Goal: Task Accomplishment & Management: Use online tool/utility

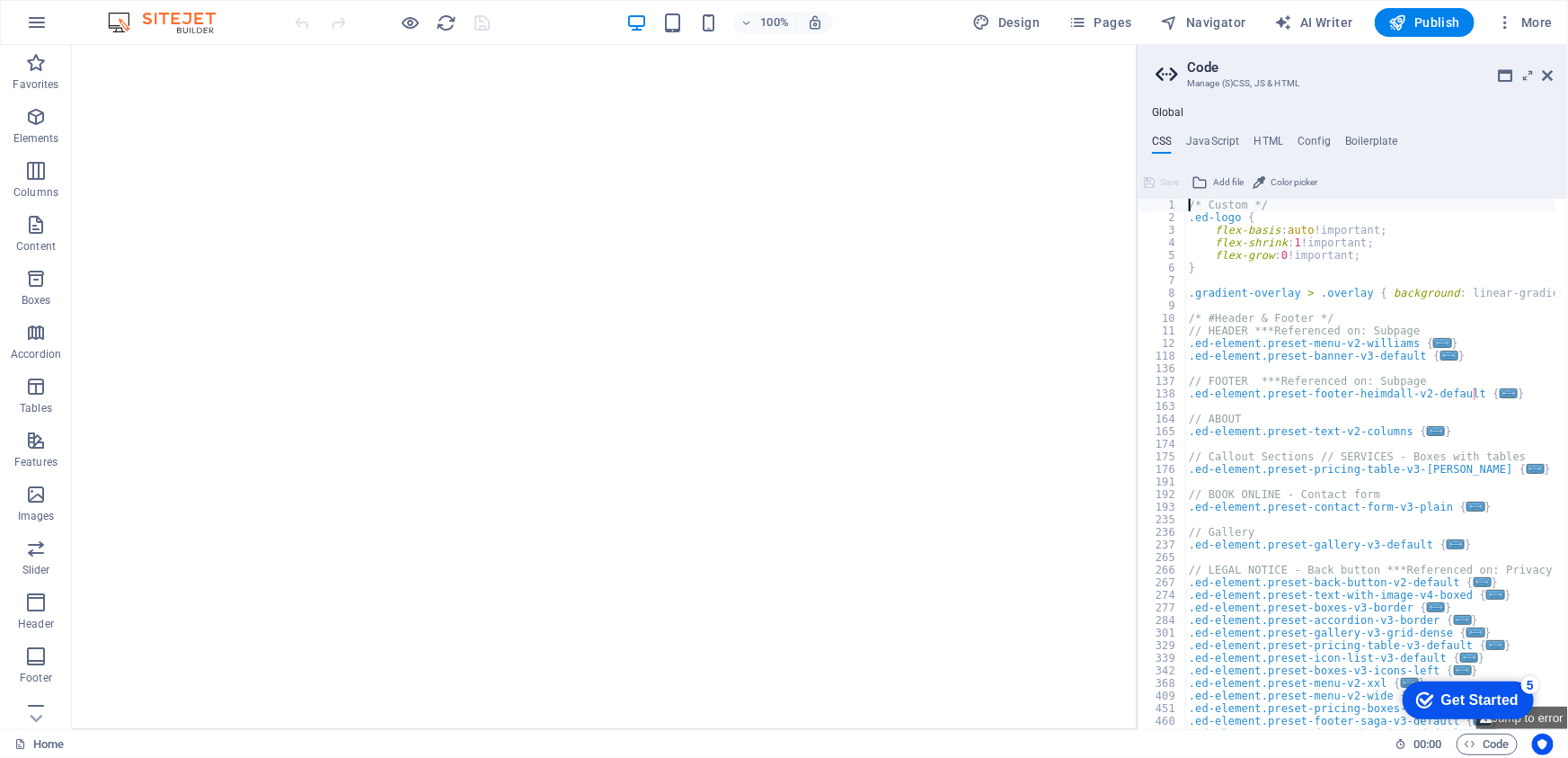
type textarea "/* Custom */"
click at [1546, 75] on icon at bounding box center [1549, 75] width 11 height 14
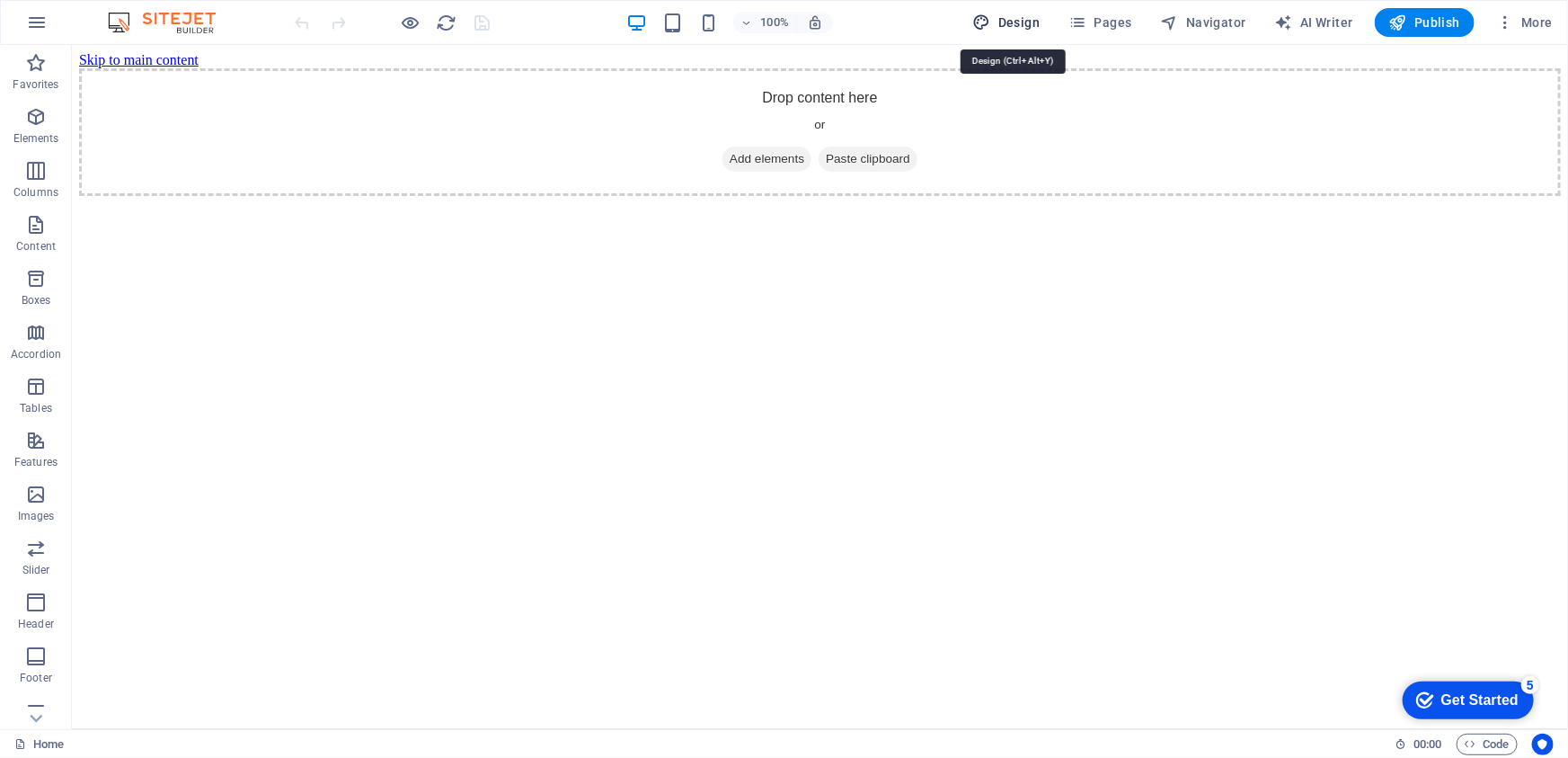
drag, startPoint x: 1026, startPoint y: 26, endPoint x: 688, endPoint y: 90, distance: 344.0
click at [1026, 26] on span "Design" at bounding box center [1006, 22] width 68 height 18
select select "rem"
select select "400"
select select "px"
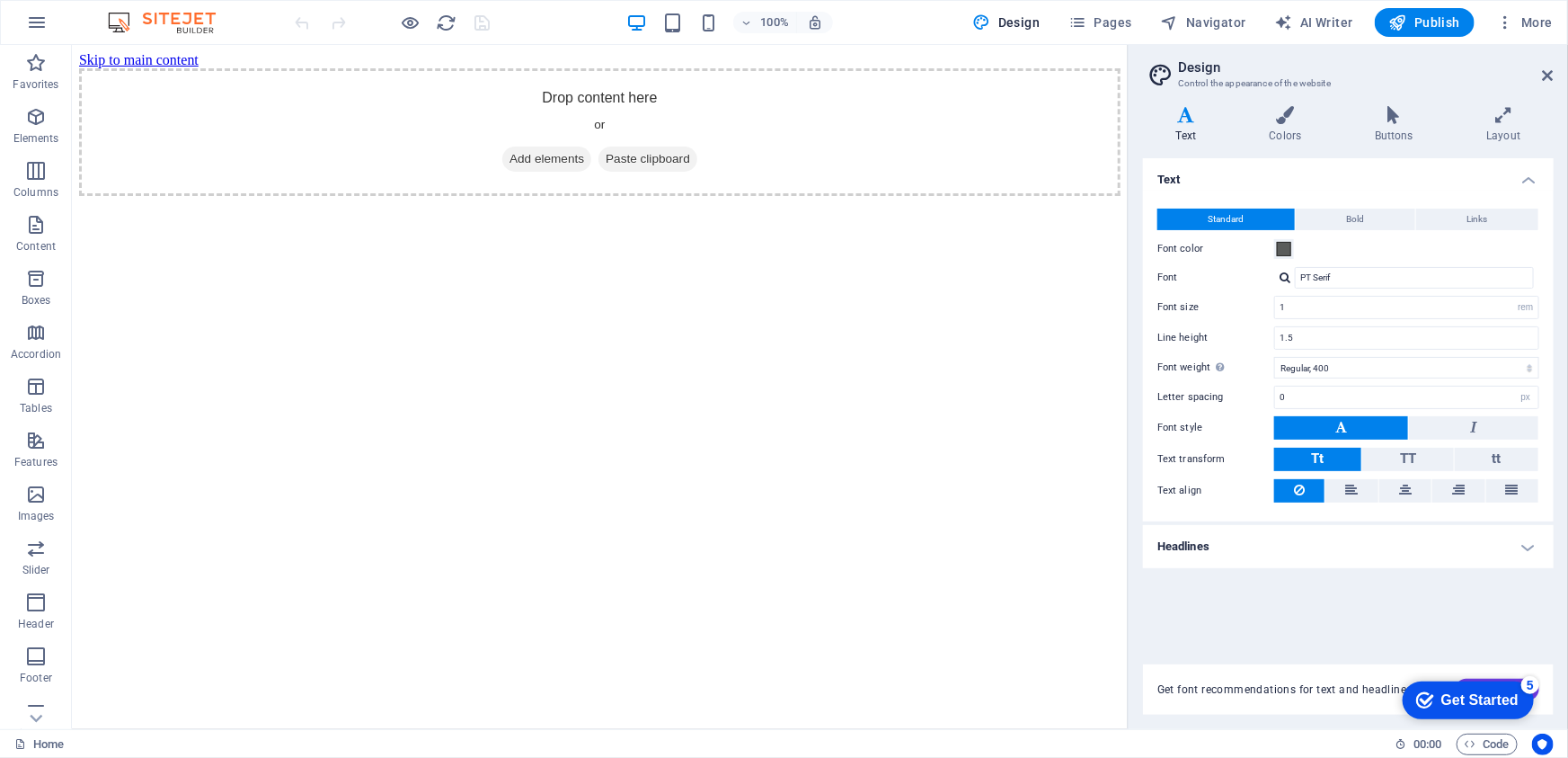
click at [168, 20] on img at bounding box center [170, 22] width 135 height 21
click at [39, 70] on icon "button" at bounding box center [35, 62] width 21 height 21
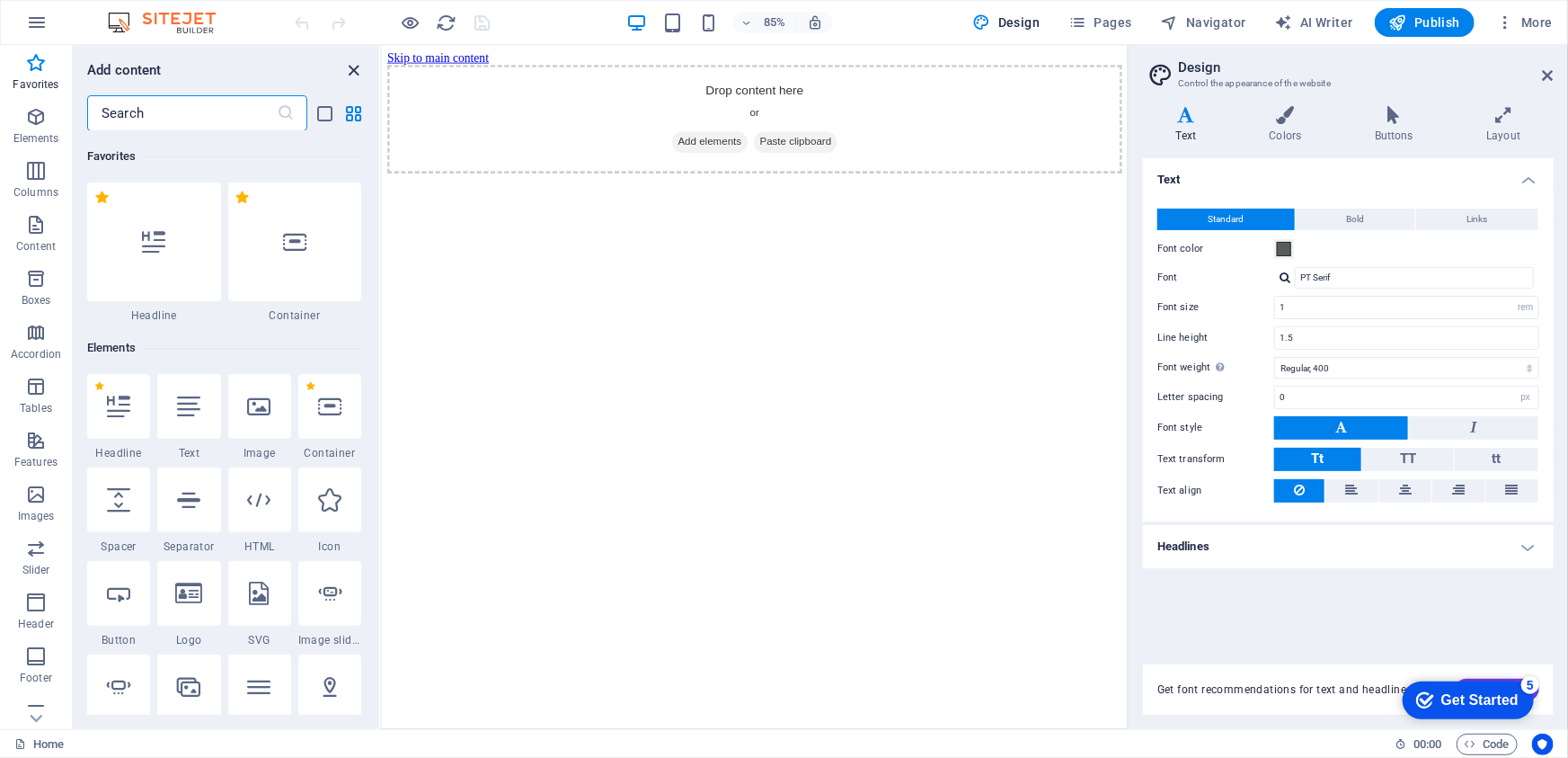
click at [349, 77] on icon "close panel" at bounding box center [355, 71] width 20 height 20
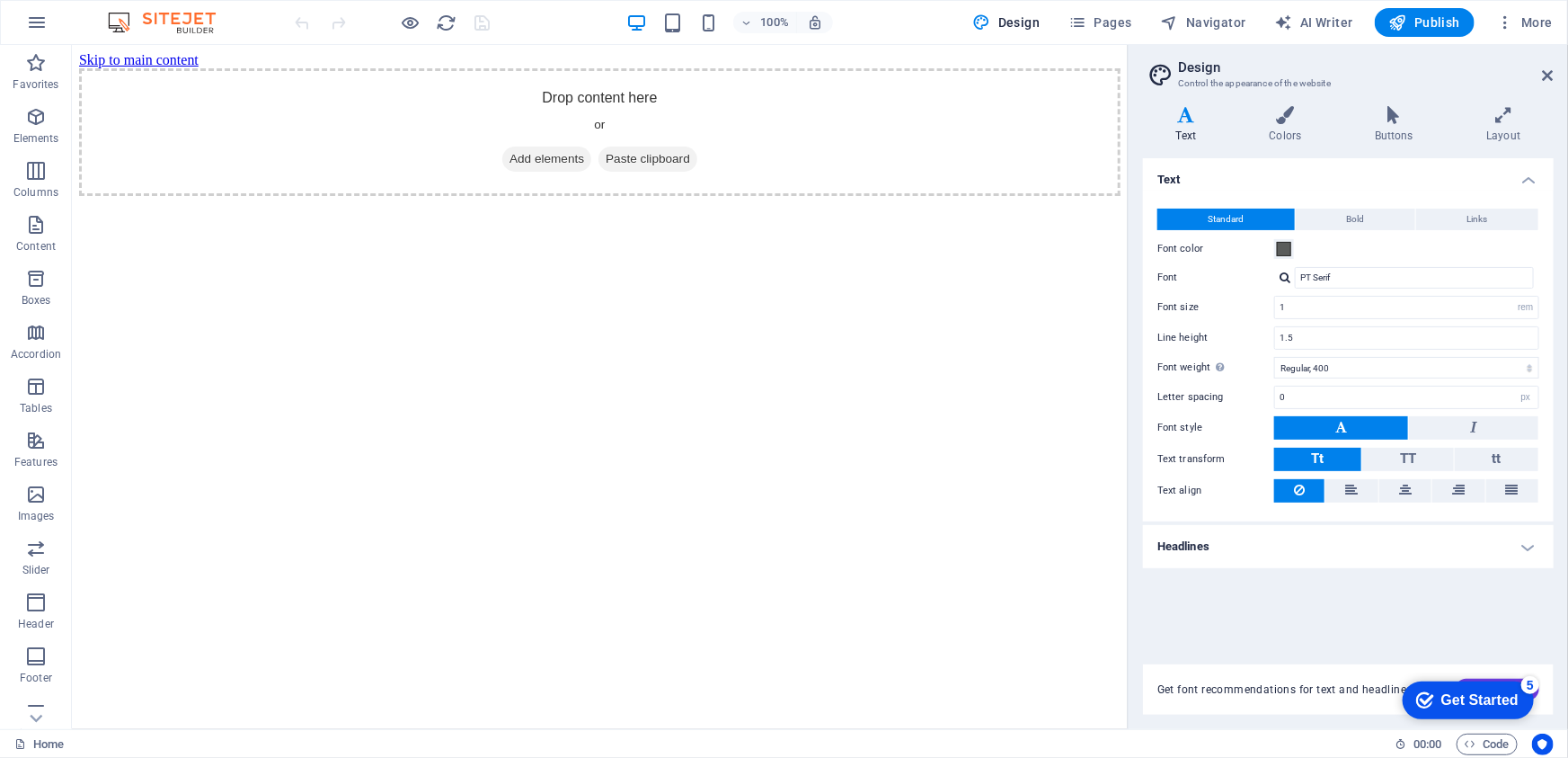
click at [189, 29] on img at bounding box center [170, 22] width 135 height 21
click at [39, 26] on icon "button" at bounding box center [36, 22] width 21 height 21
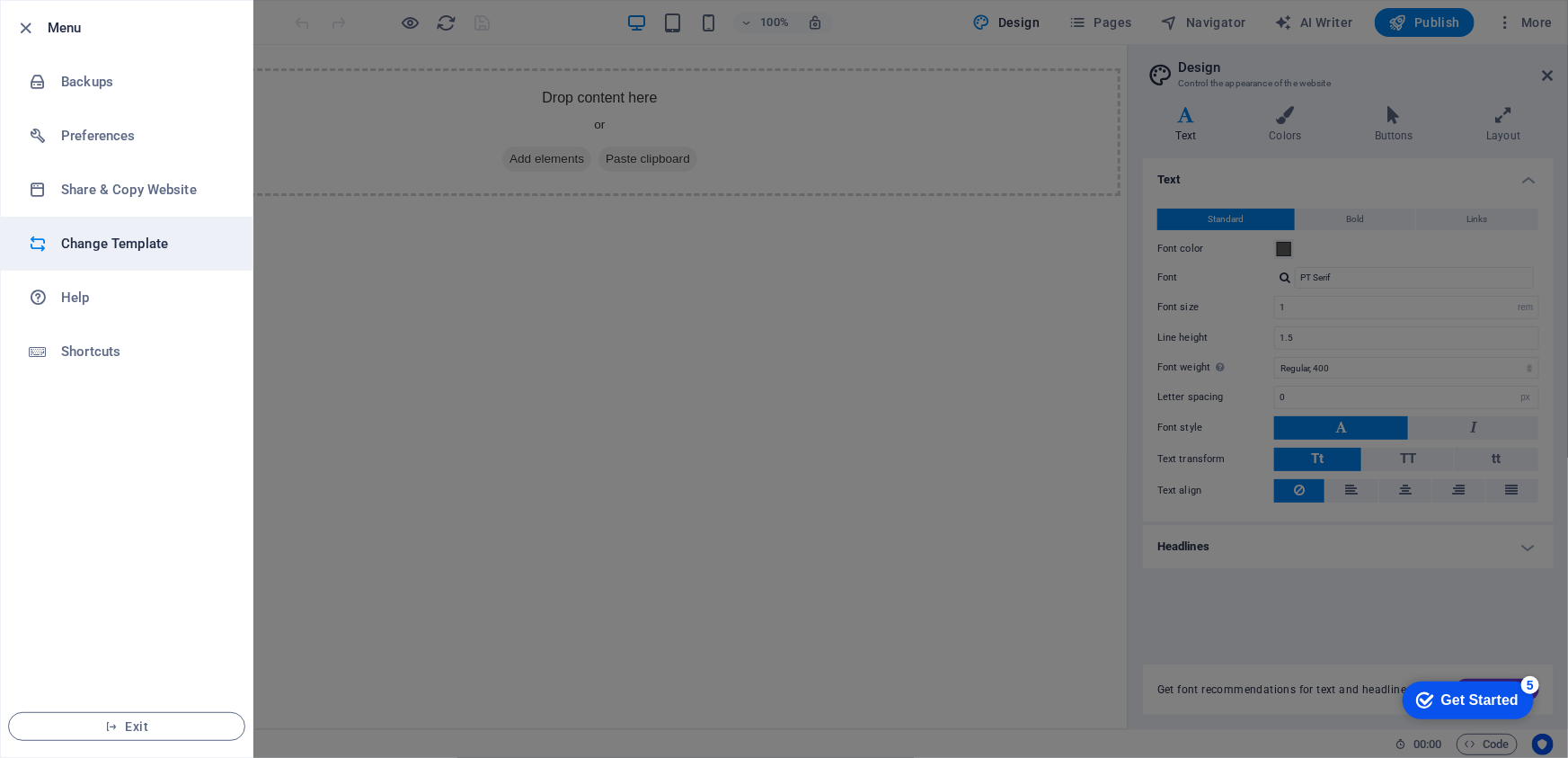
click at [154, 244] on h6 "Change Template" at bounding box center [144, 243] width 166 height 21
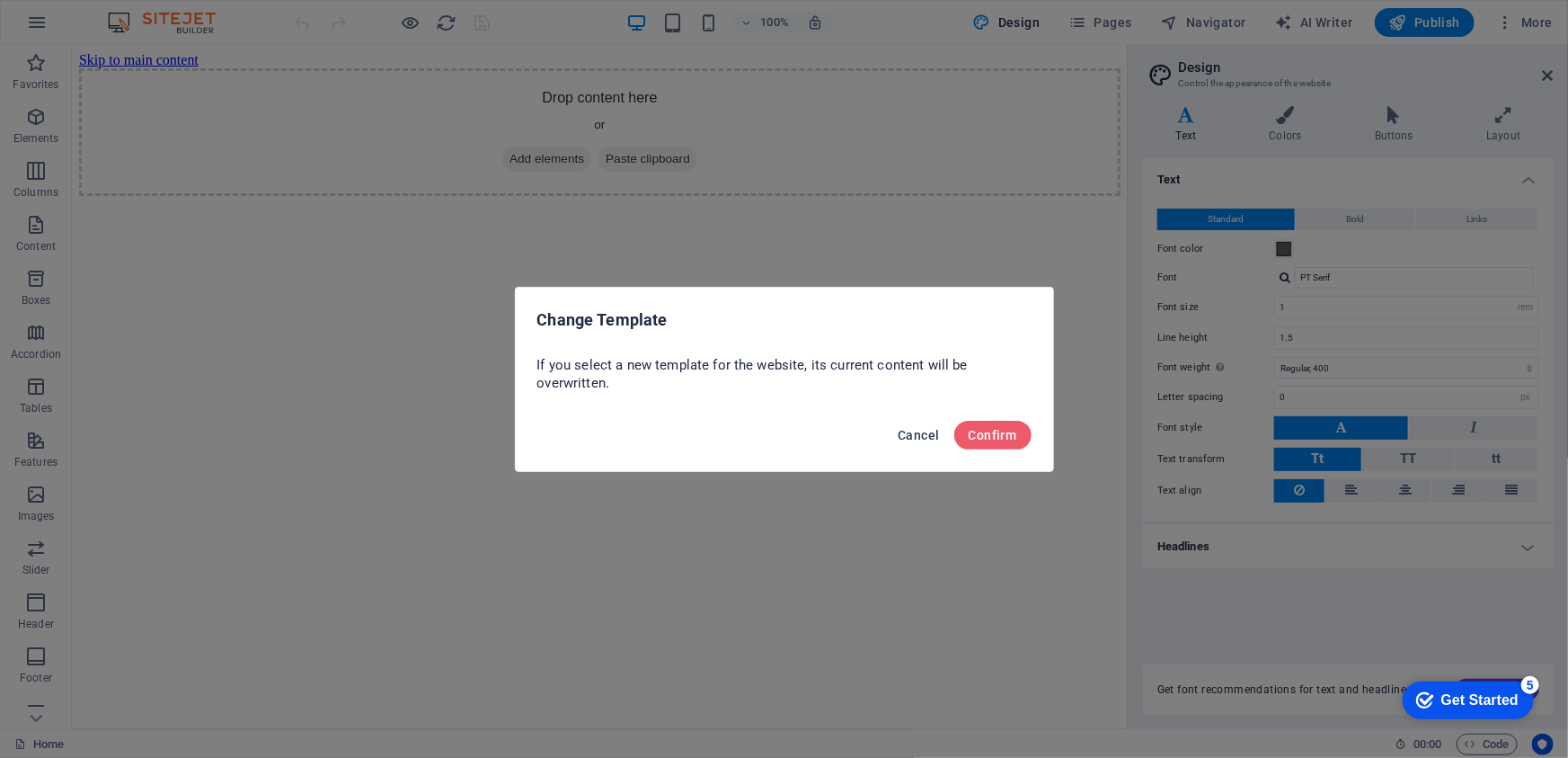
click at [899, 432] on span "Cancel" at bounding box center [918, 435] width 42 height 14
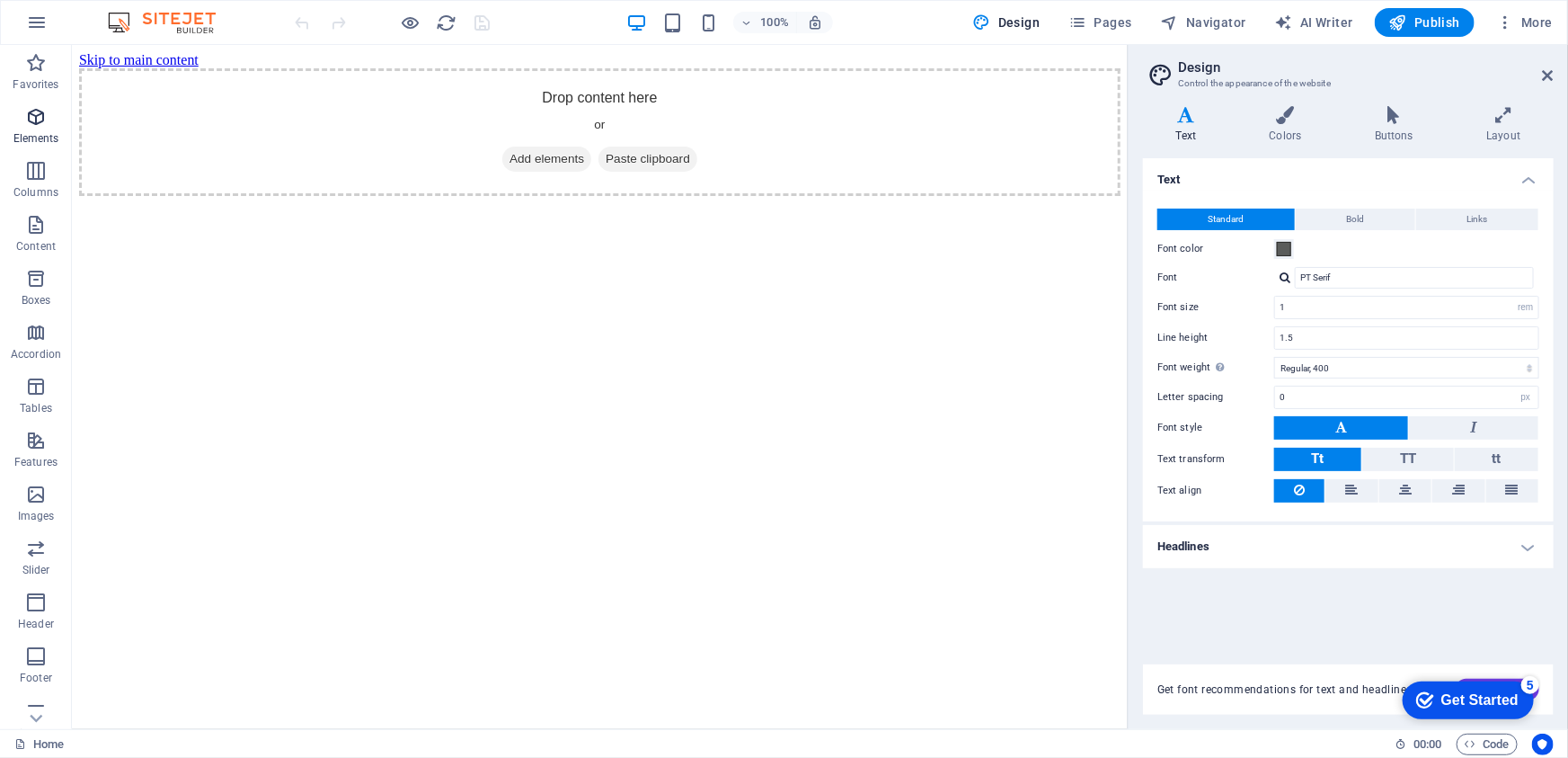
click at [35, 137] on p "Elements" at bounding box center [36, 137] width 45 height 14
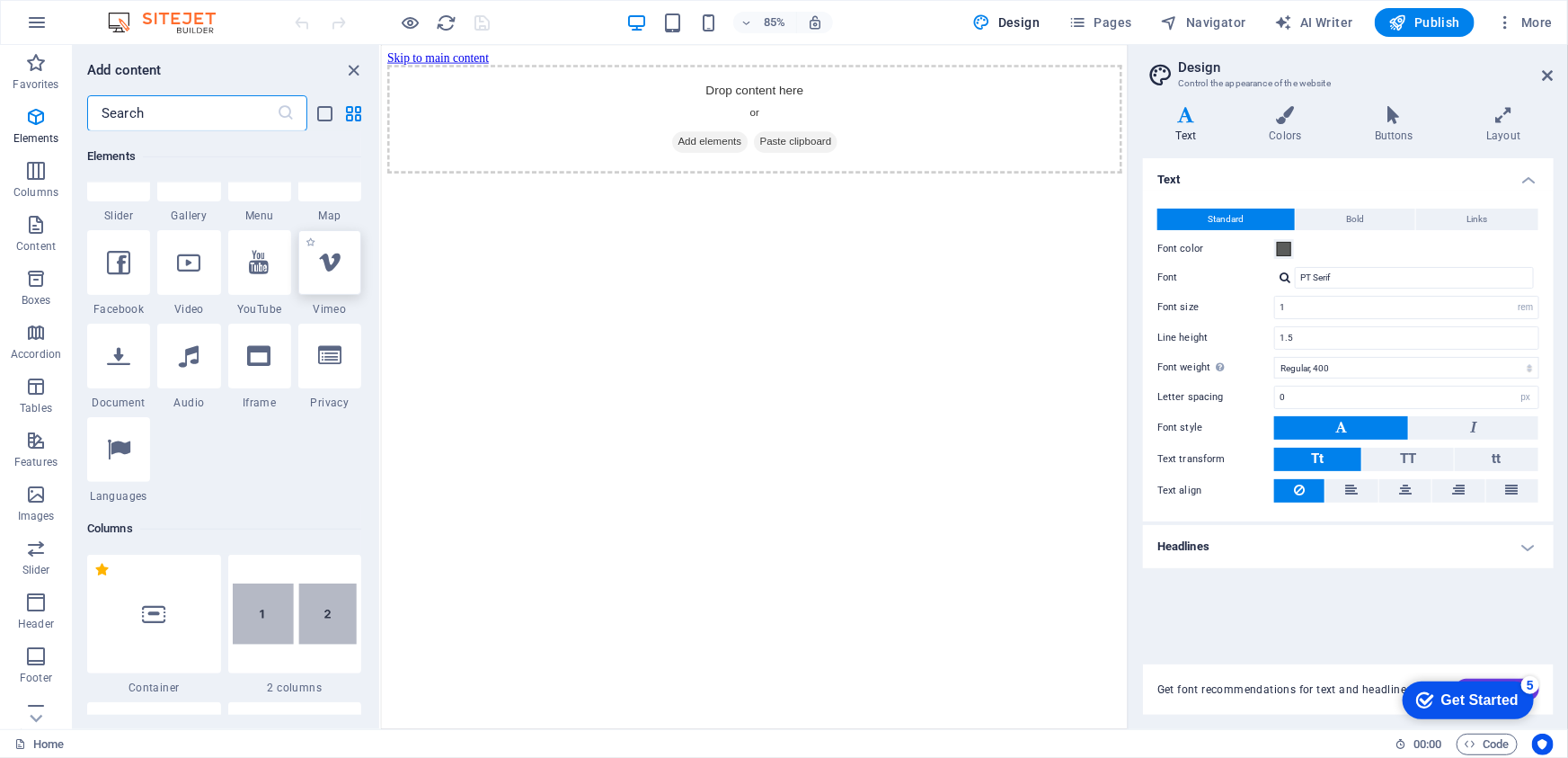
scroll to position [436, 0]
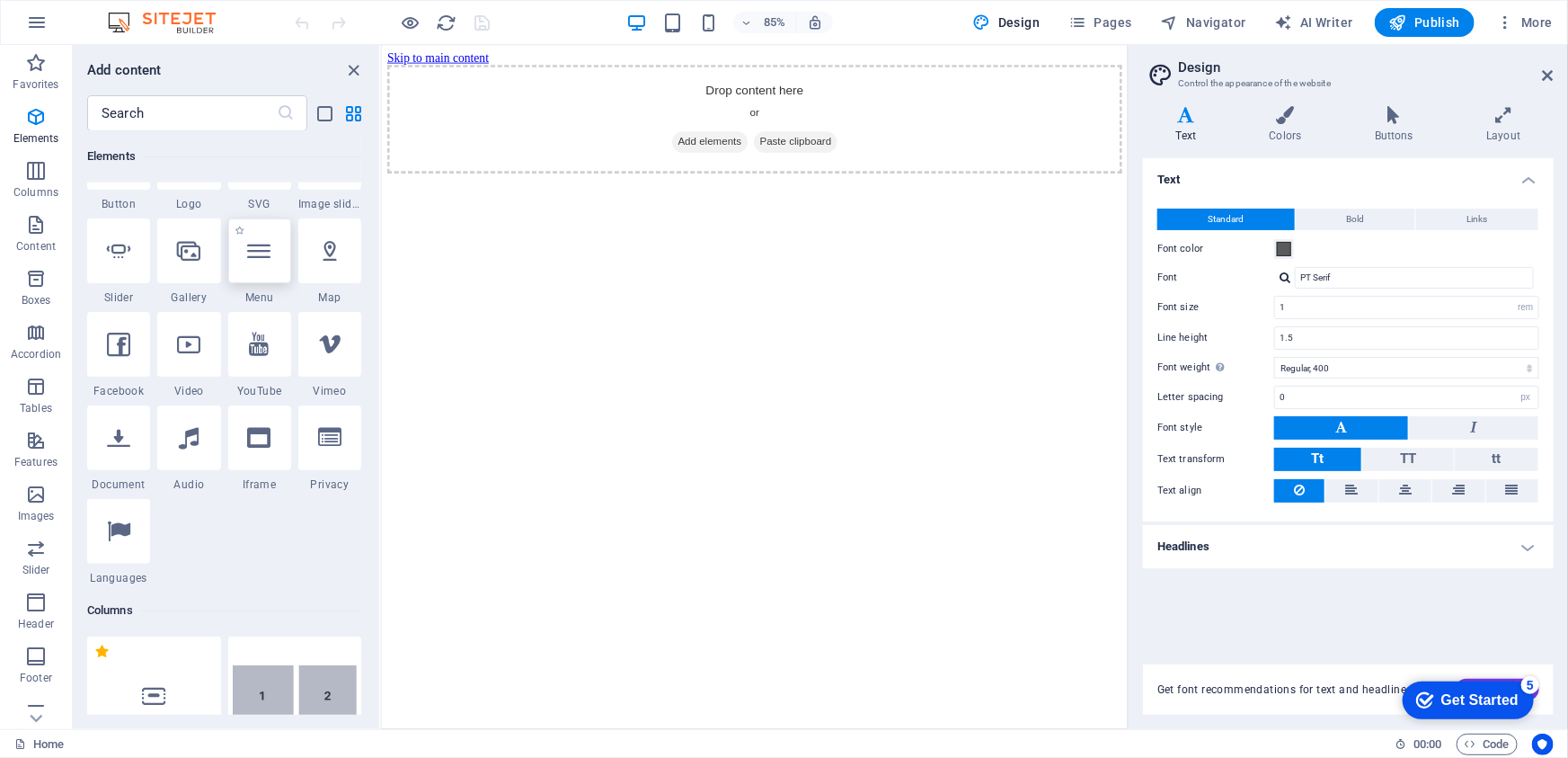
click at [245, 255] on div at bounding box center [260, 251] width 63 height 65
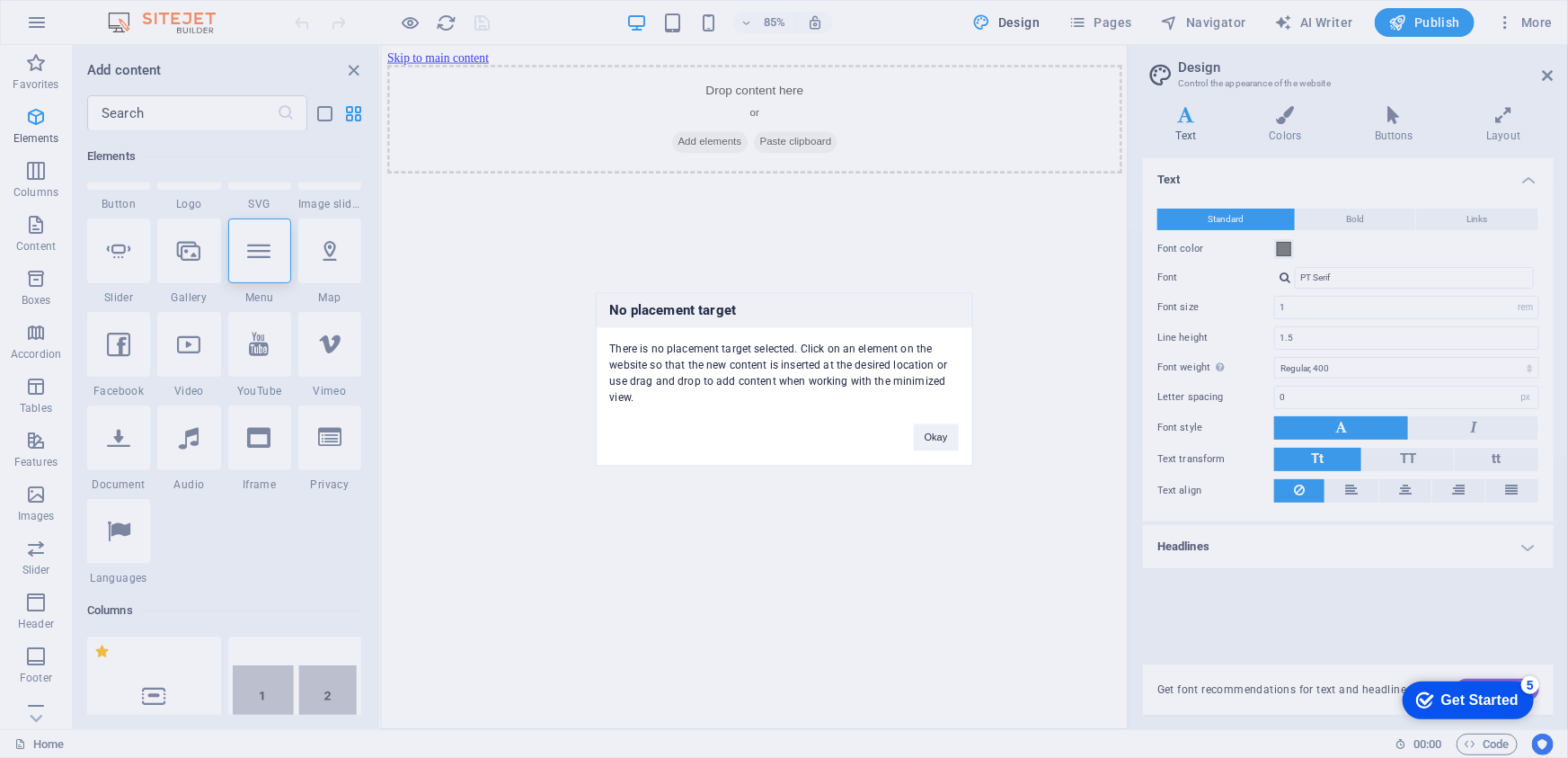
click at [559, 344] on div "No placement target There is no placement target selected. Click on an element …" at bounding box center [784, 379] width 1568 height 758
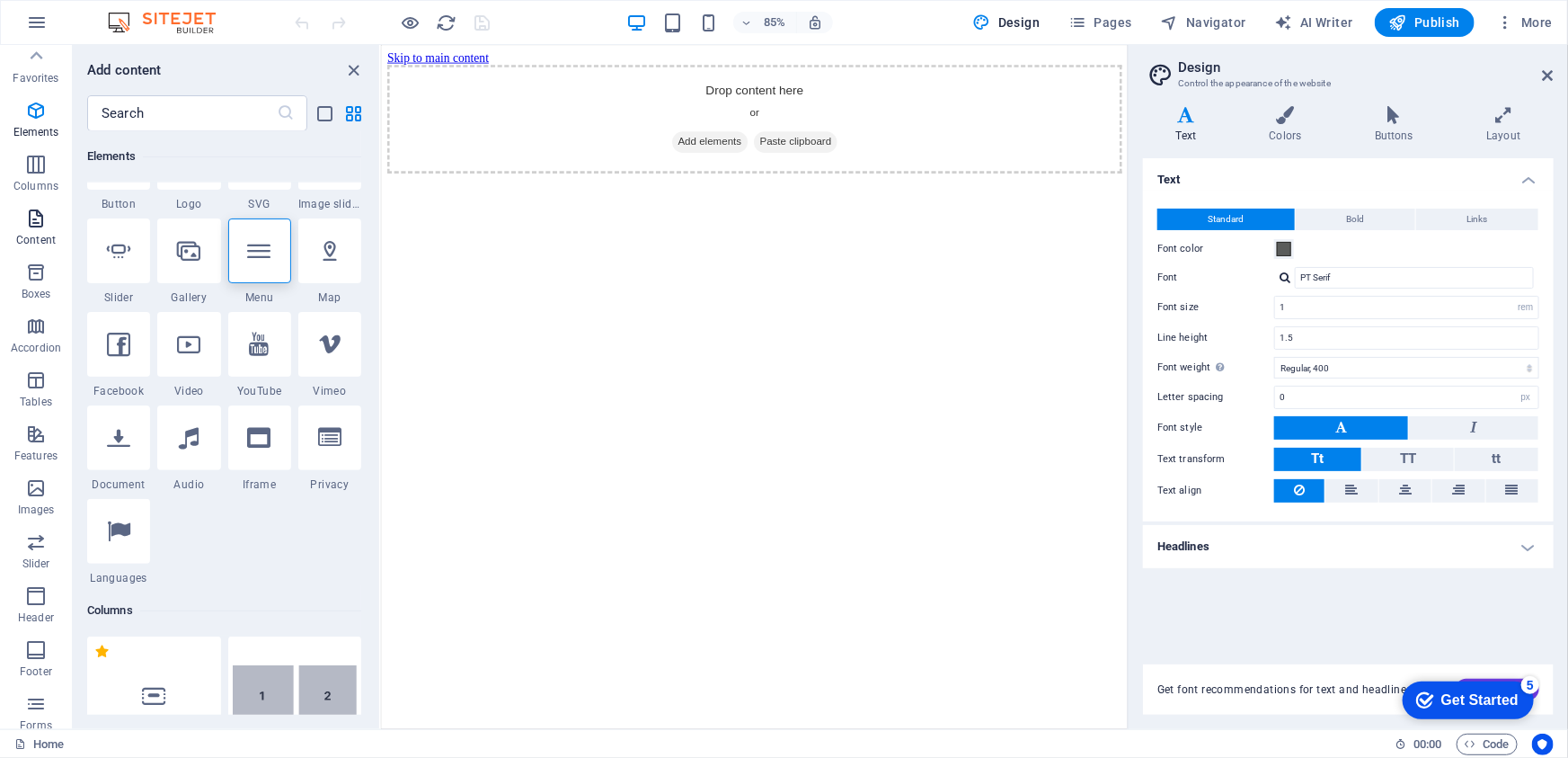
scroll to position [0, 0]
click at [356, 67] on icon "close panel" at bounding box center [355, 71] width 20 height 20
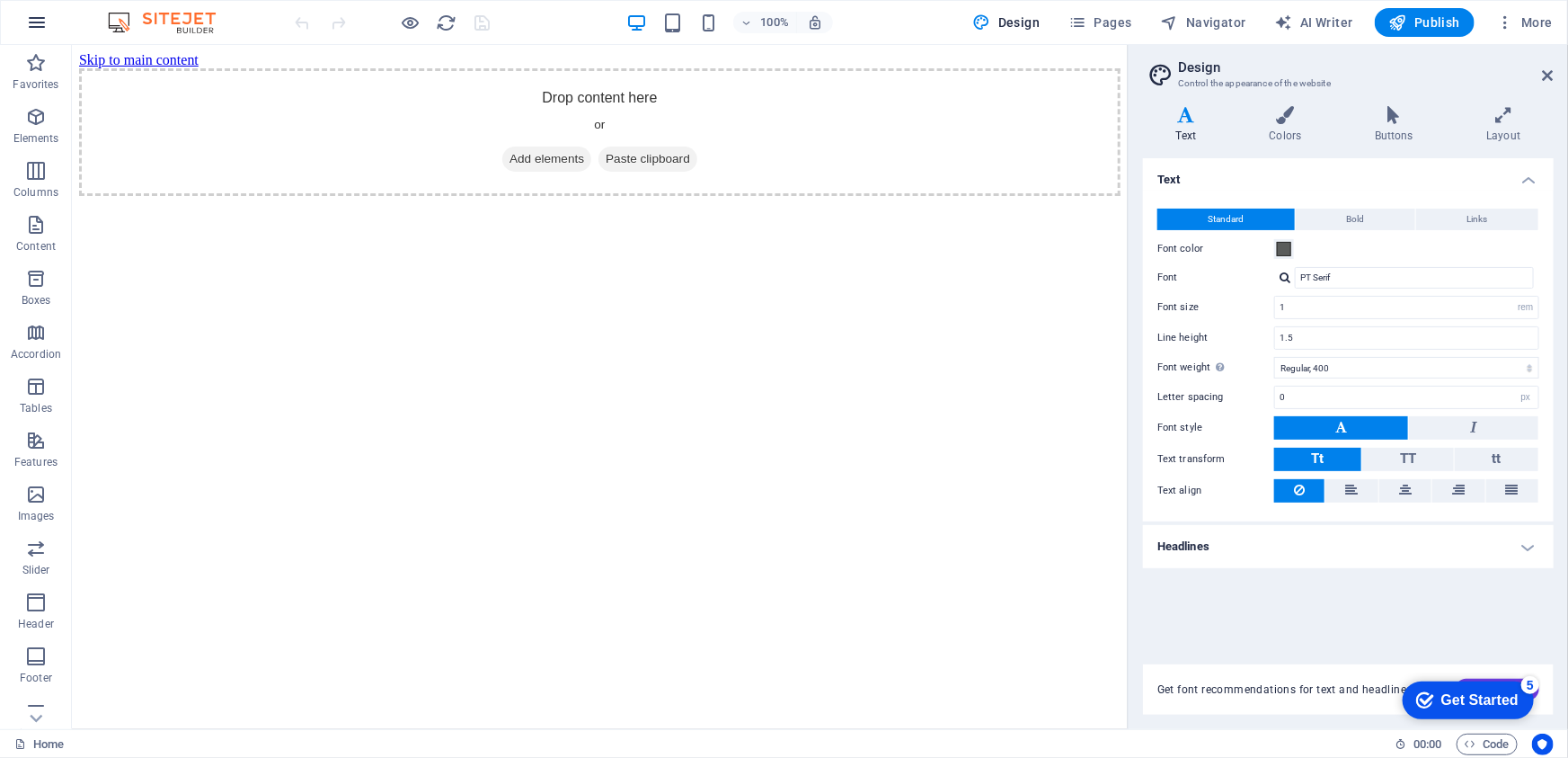
click at [32, 21] on icon "button" at bounding box center [36, 22] width 21 height 21
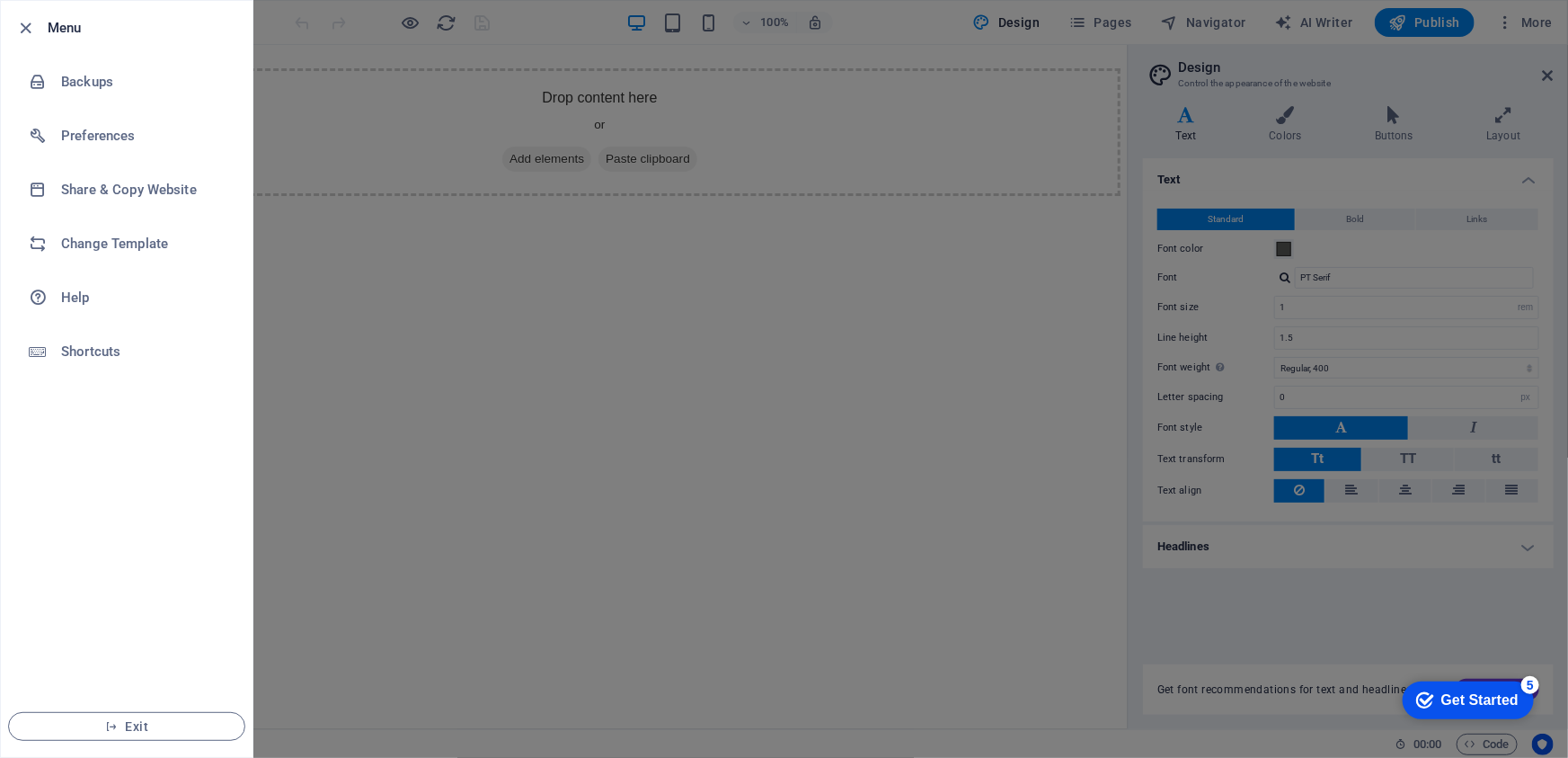
click at [179, 26] on h6 "Menu" at bounding box center [142, 27] width 190 height 21
click at [16, 31] on icon "button" at bounding box center [26, 28] width 20 height 20
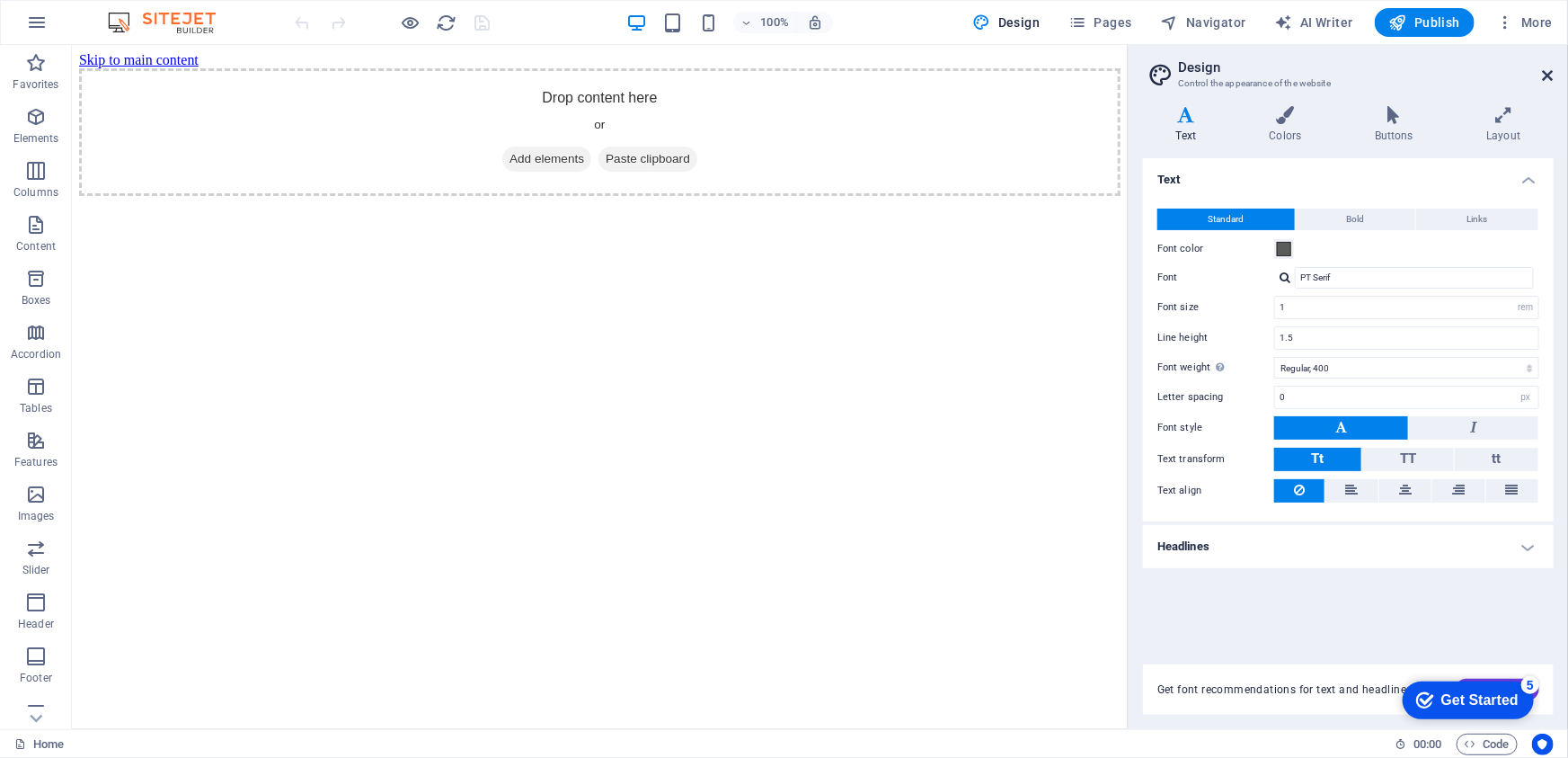
click at [1549, 77] on icon at bounding box center [1549, 75] width 11 height 14
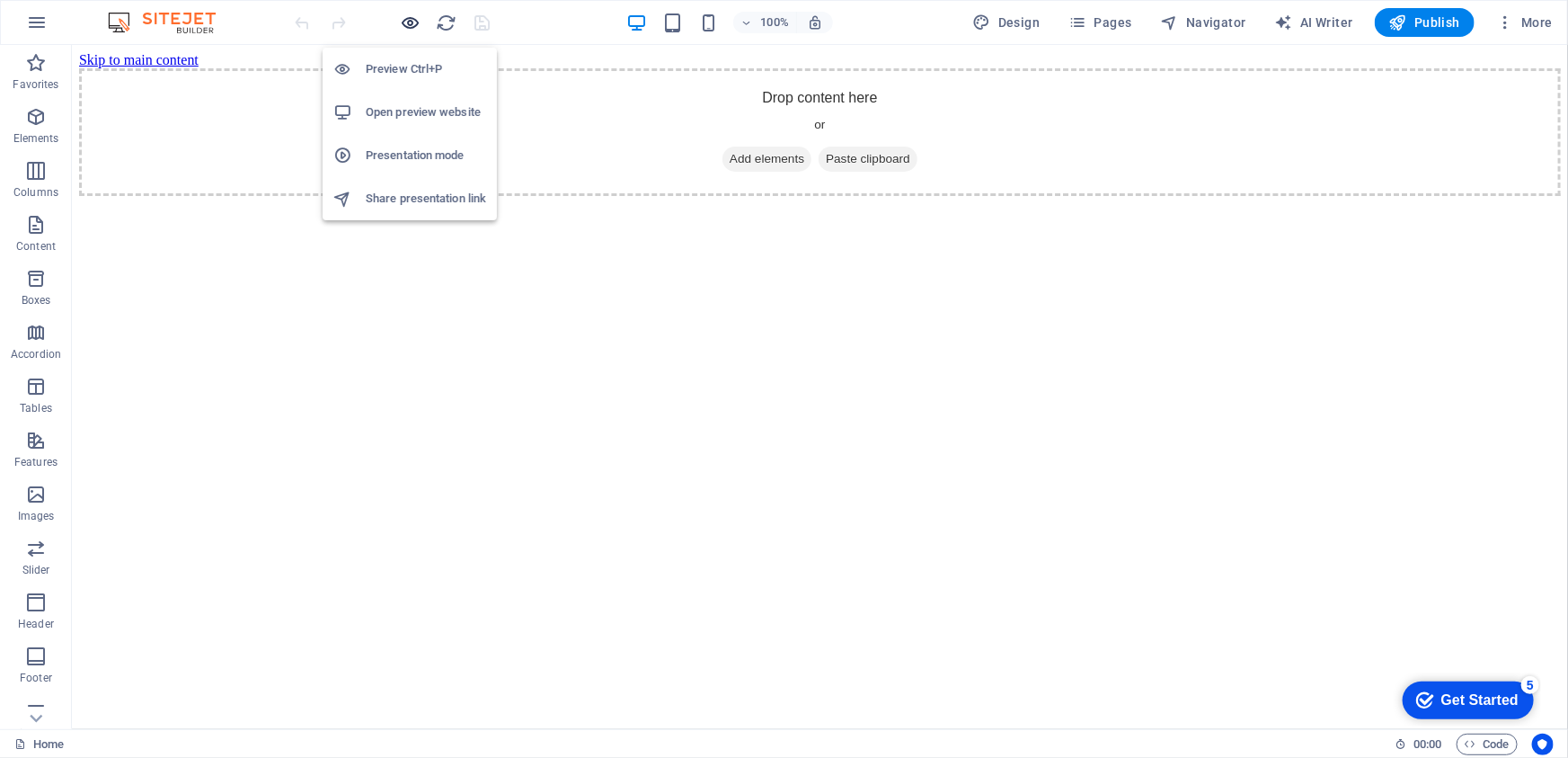
click at [410, 26] on icon "button" at bounding box center [411, 23] width 20 height 20
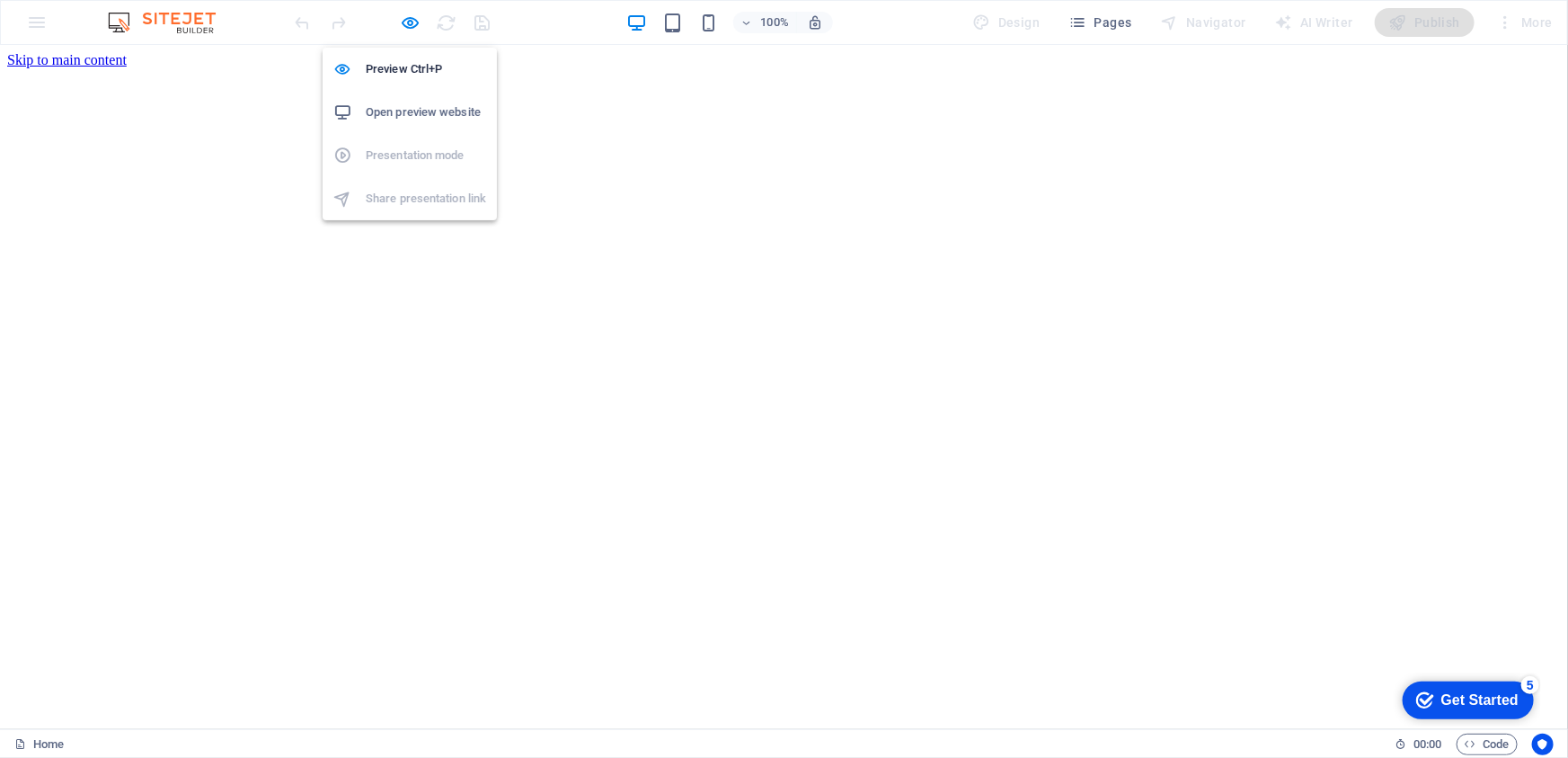
click at [408, 112] on h6 "Open preview website" at bounding box center [426, 111] width 121 height 21
